Goal: Task Accomplishment & Management: Use online tool/utility

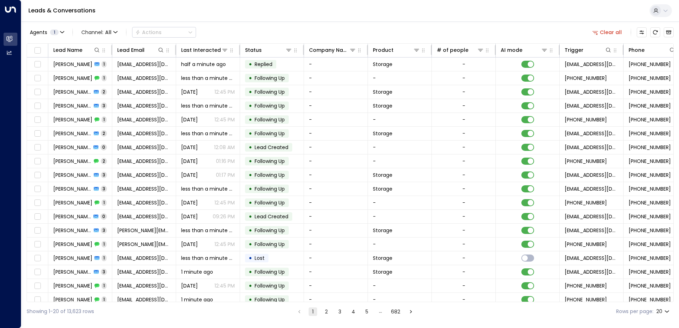
scroll to position [0, 145]
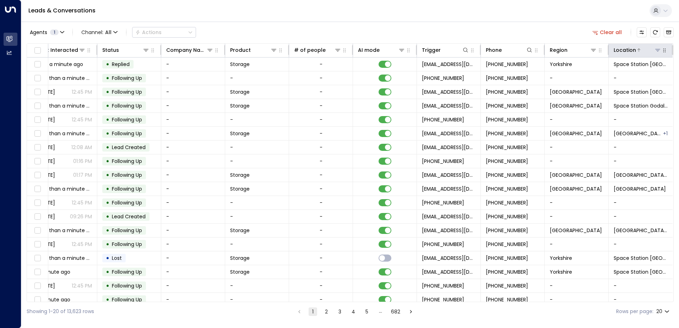
click at [656, 49] on icon at bounding box center [657, 50] width 5 height 2
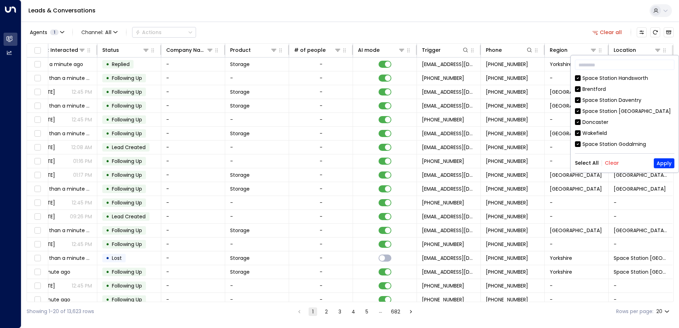
click at [607, 163] on button "Clear" at bounding box center [612, 163] width 14 height 6
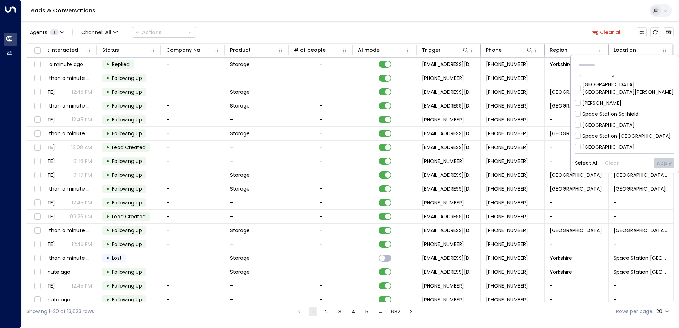
scroll to position [395, 0]
click at [661, 164] on button "Apply" at bounding box center [664, 163] width 21 height 10
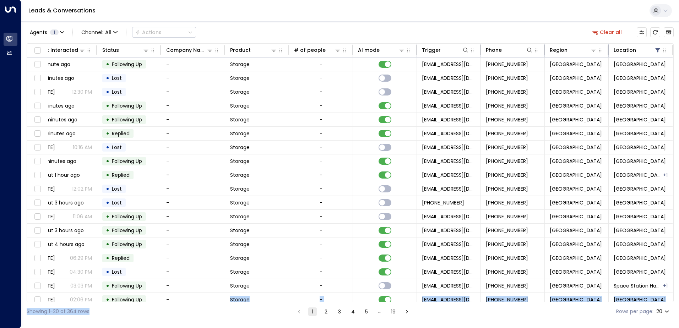
scroll to position [35, 145]
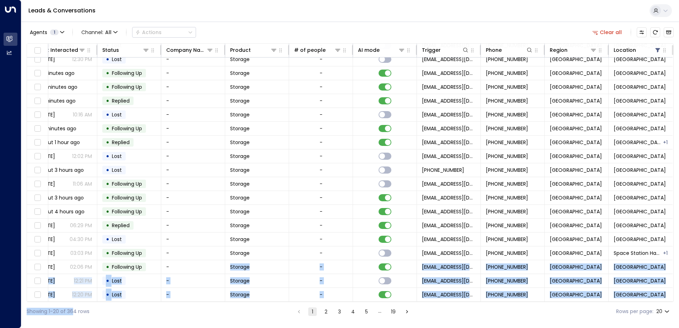
drag, startPoint x: 215, startPoint y: 302, endPoint x: 87, endPoint y: 305, distance: 127.9
click at [87, 305] on div "Agents 1 Channel: All Actions Clear all Lead Name Lead Email Last Interacted St…" at bounding box center [350, 171] width 647 height 300
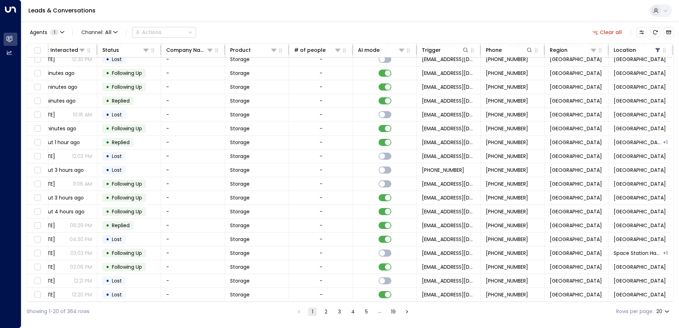
drag, startPoint x: 87, startPoint y: 305, endPoint x: 173, endPoint y: 304, distance: 86.7
click at [179, 307] on div "Showing 1-20 of 364 rows 1 2 3 4 5 … 19 Rows per page: 20 **" at bounding box center [350, 311] width 647 height 19
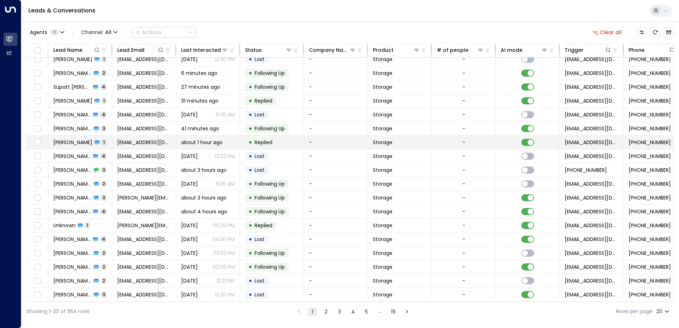
scroll to position [0, 0]
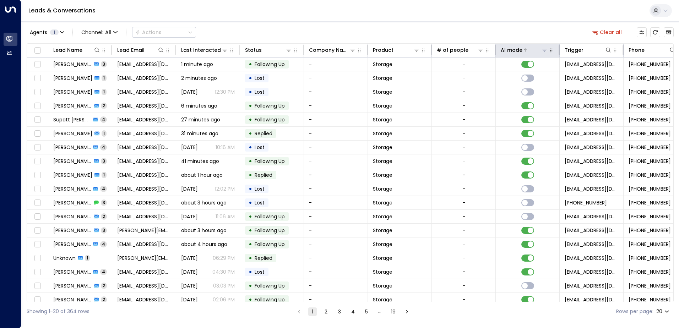
click at [535, 50] on div at bounding box center [535, 50] width 26 height 7
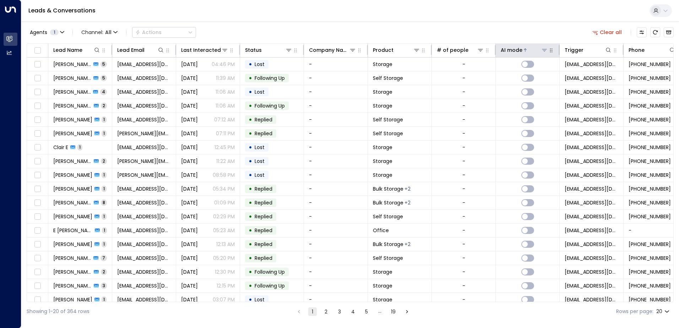
click at [533, 50] on div at bounding box center [535, 50] width 26 height 7
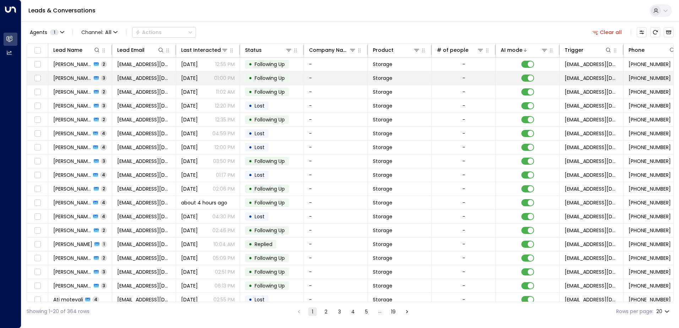
click at [72, 79] on span "[PERSON_NAME]" at bounding box center [72, 78] width 38 height 7
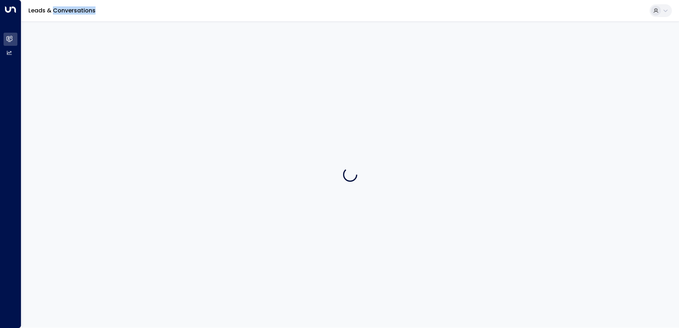
click at [72, 79] on div at bounding box center [350, 174] width 658 height 307
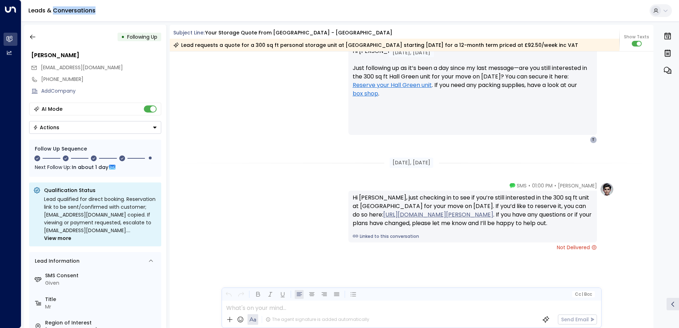
scroll to position [1137, 0]
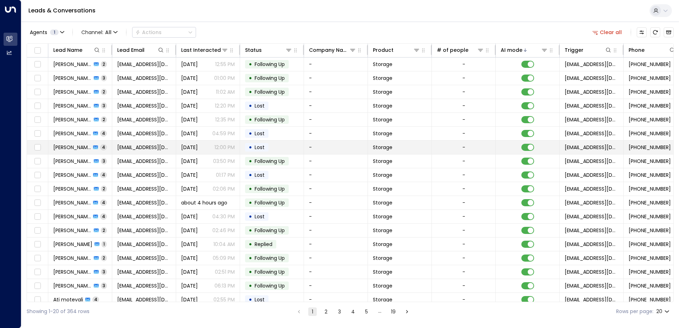
click at [78, 148] on span "[PERSON_NAME]" at bounding box center [72, 147] width 38 height 7
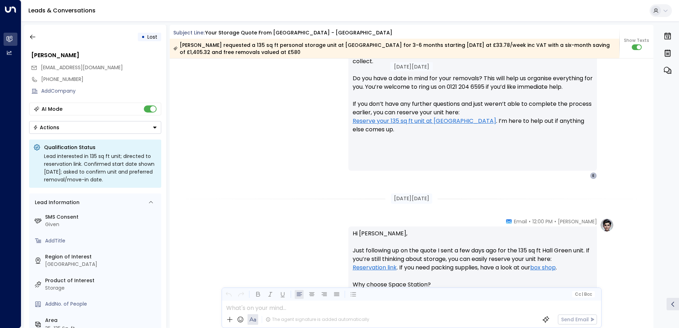
scroll to position [710, 0]
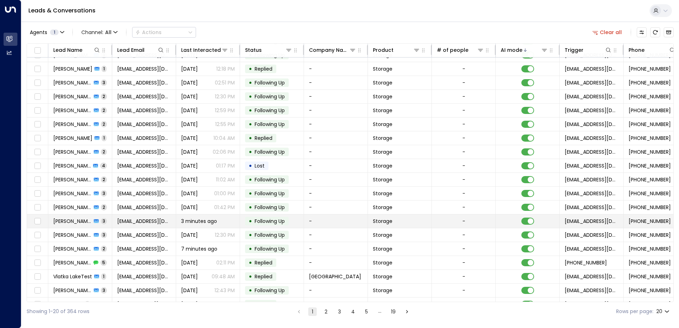
scroll to position [35, 0]
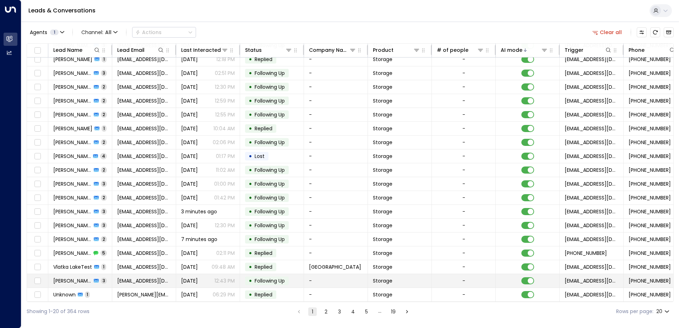
click at [76, 277] on span "[PERSON_NAME]" at bounding box center [72, 280] width 38 height 7
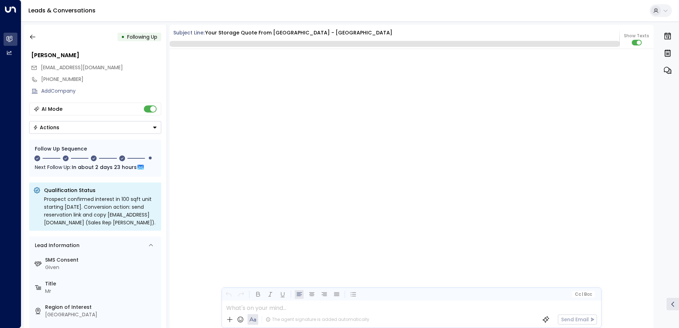
scroll to position [1177, 0]
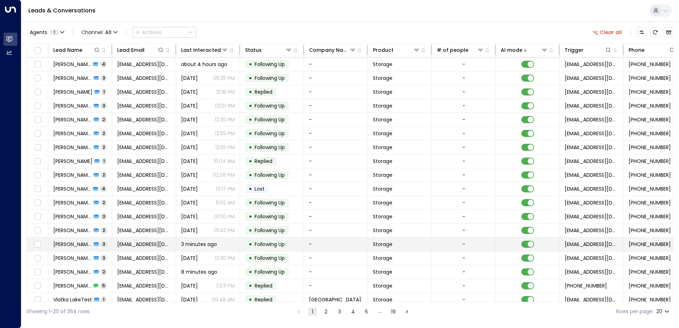
click at [72, 246] on span "[PERSON_NAME]" at bounding box center [72, 244] width 38 height 7
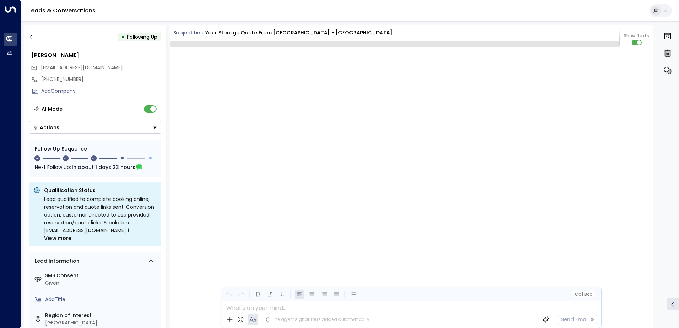
scroll to position [790, 0]
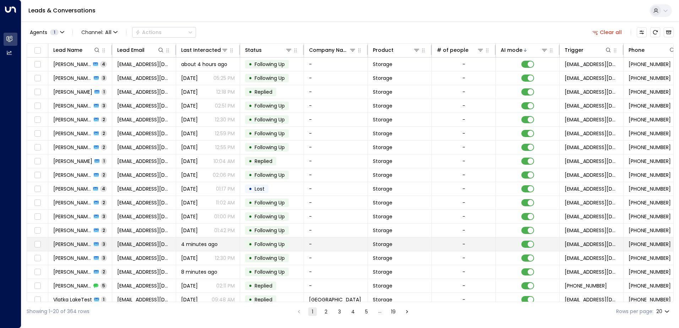
scroll to position [35, 0]
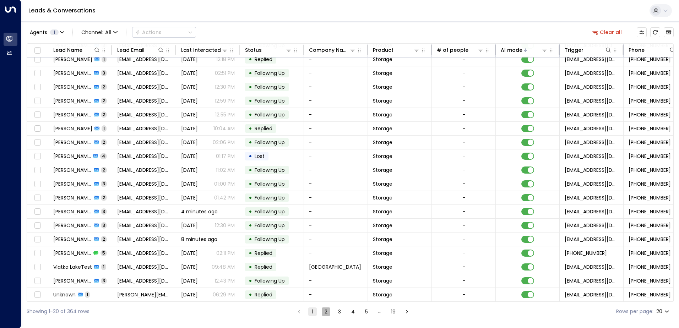
click at [327, 313] on button "2" at bounding box center [326, 312] width 9 height 9
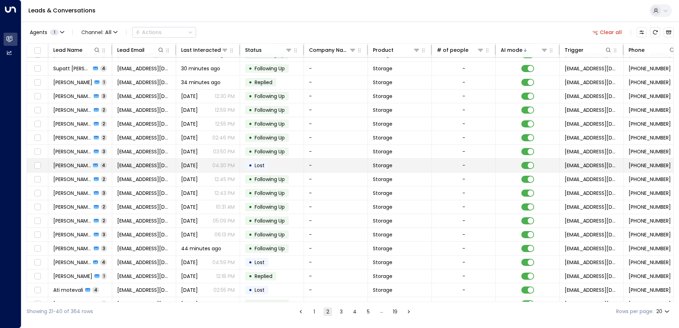
scroll to position [35, 0]
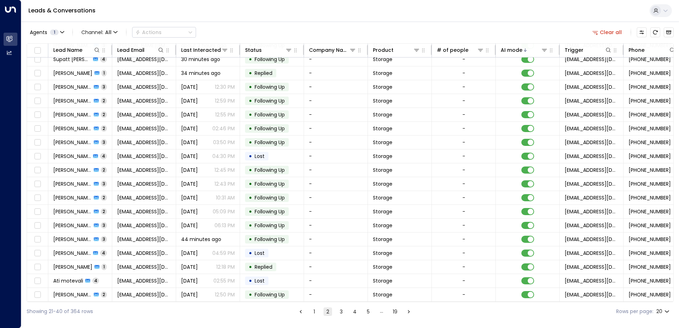
click at [334, 315] on ul "1 2 3 4 5 … 19" at bounding box center [354, 311] width 117 height 9
click at [342, 313] on button "3" at bounding box center [341, 312] width 9 height 9
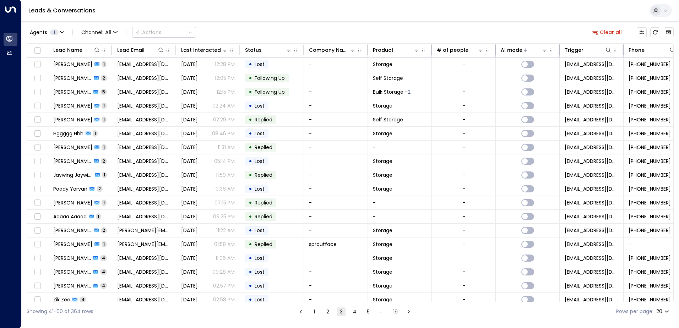
click at [327, 312] on button "2" at bounding box center [328, 312] width 9 height 9
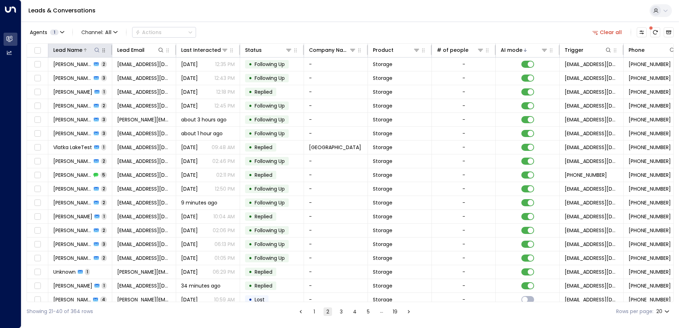
click at [95, 49] on icon at bounding box center [96, 50] width 5 height 5
type input "*****"
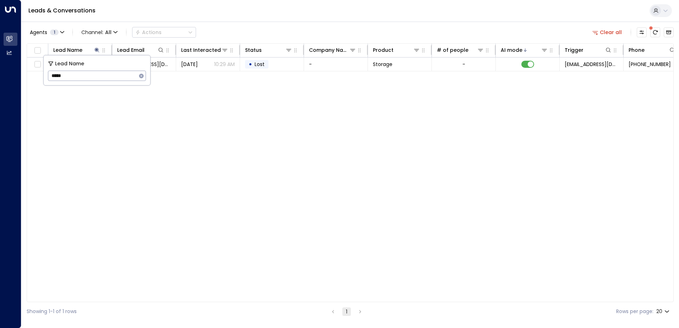
click at [183, 79] on div "Lead Name Lead Email Last Interacted Status Company Name Product # of people AI…" at bounding box center [350, 172] width 647 height 259
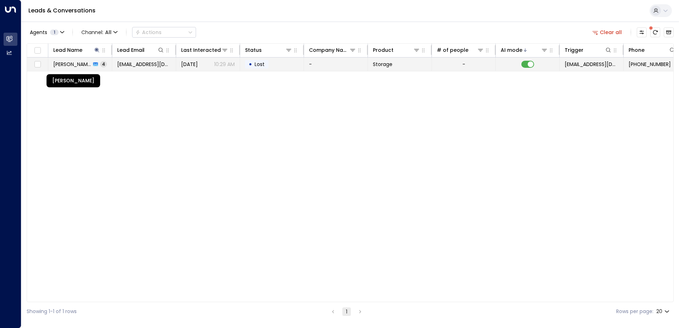
click at [89, 62] on span "[PERSON_NAME]" at bounding box center [72, 64] width 38 height 7
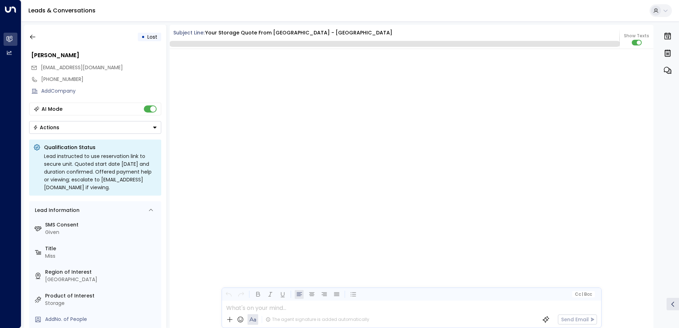
scroll to position [1589, 0]
